Goal: Use online tool/utility: Utilize a website feature to perform a specific function

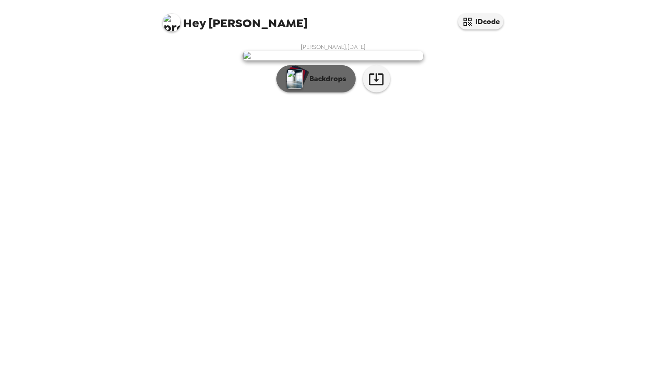
click at [327, 92] on button "Backdrops" at bounding box center [315, 78] width 79 height 27
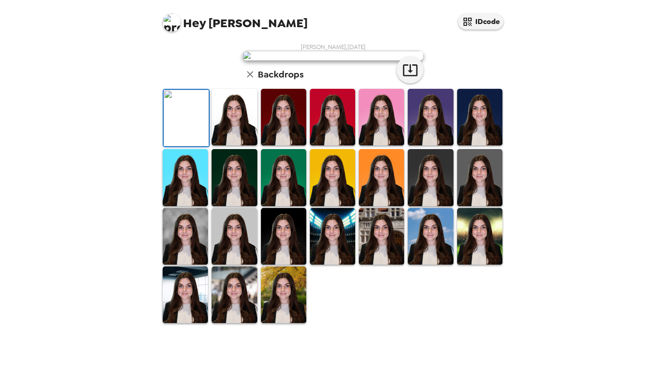
click at [294, 145] on img at bounding box center [283, 117] width 45 height 57
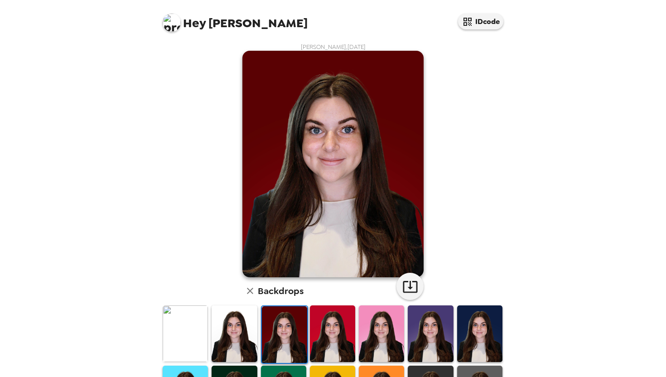
click at [323, 336] on img at bounding box center [332, 333] width 45 height 57
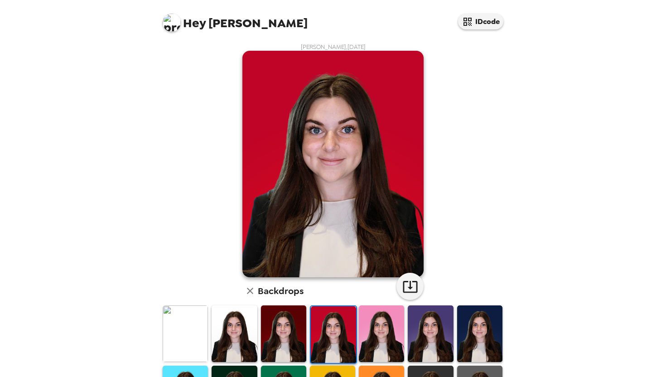
click at [379, 338] on img at bounding box center [381, 333] width 45 height 57
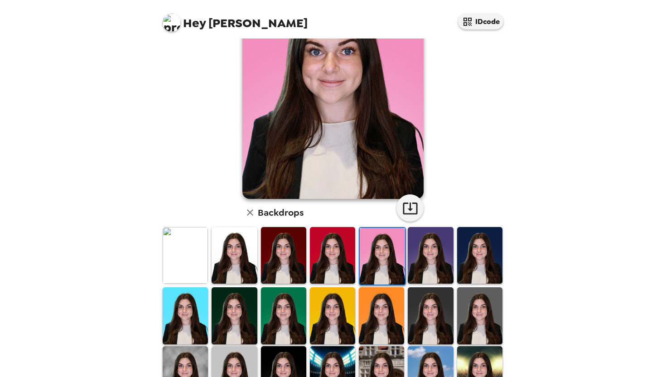
scroll to position [78, 0]
click at [232, 254] on img at bounding box center [233, 255] width 45 height 57
